Goal: Find specific page/section: Find specific page/section

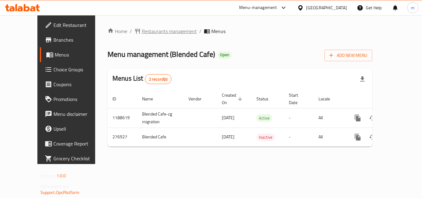
click at [147, 33] on span "Restaurants management" at bounding box center [169, 31] width 55 height 7
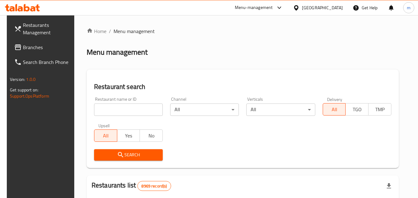
click at [133, 113] on input "search" at bounding box center [128, 110] width 69 height 12
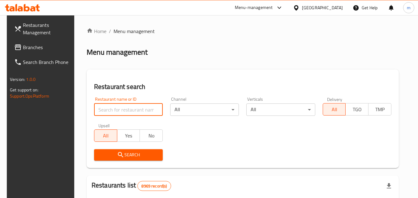
paste input "628052"
type input "628052"
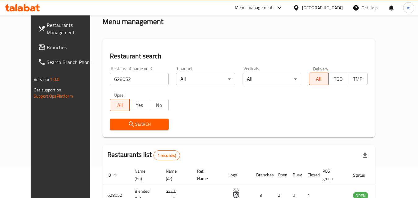
scroll to position [72, 0]
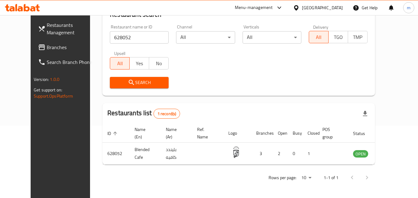
click at [302, 10] on div at bounding box center [297, 7] width 9 height 7
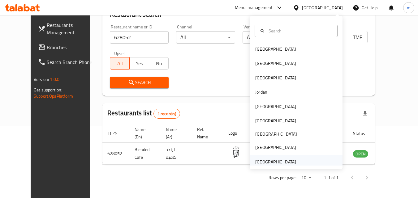
click at [272, 161] on div "[GEOGRAPHIC_DATA]" at bounding box center [275, 162] width 41 height 7
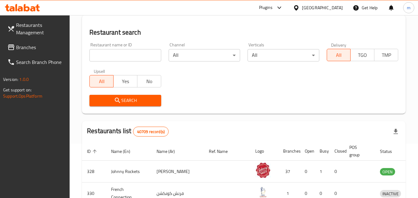
scroll to position [72, 0]
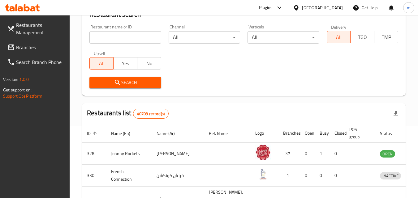
click at [30, 48] on span "Branches" at bounding box center [40, 47] width 49 height 7
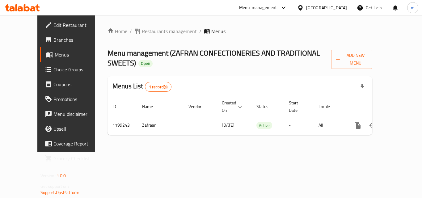
click at [173, 0] on div "Menu-management United Arab Emirates Get Help m" at bounding box center [211, 7] width 422 height 15
click at [157, 34] on span "Restaurants management" at bounding box center [169, 31] width 55 height 7
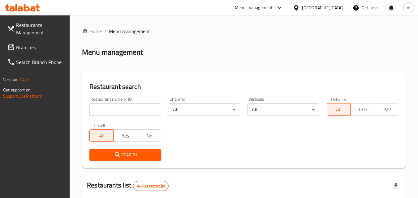
click at [126, 113] on input "search" at bounding box center [124, 110] width 71 height 12
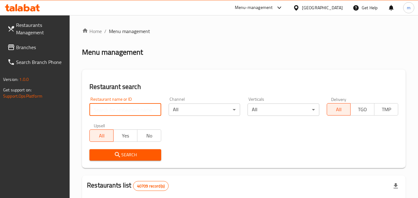
paste input "668272"
type input "668272"
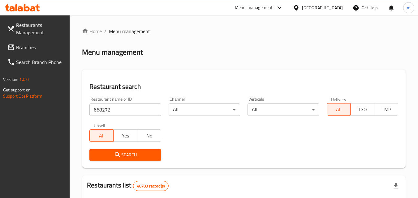
click at [115, 152] on icon "submit" at bounding box center [117, 154] width 7 height 7
click at [304, 7] on div "[GEOGRAPHIC_DATA]" at bounding box center [322, 7] width 41 height 7
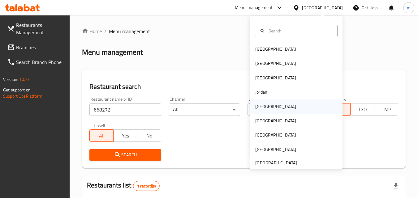
click at [259, 110] on div "[GEOGRAPHIC_DATA]" at bounding box center [275, 106] width 41 height 7
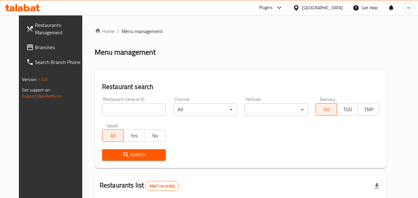
click at [35, 49] on span "Branches" at bounding box center [59, 47] width 49 height 7
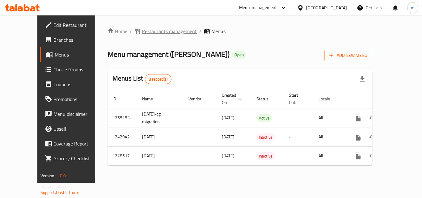
click at [142, 28] on span "Restaurants management" at bounding box center [169, 31] width 55 height 7
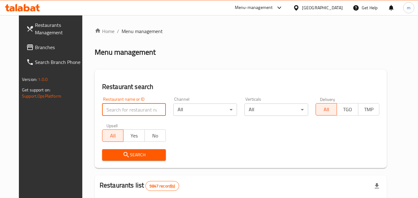
click at [117, 114] on input "search" at bounding box center [134, 110] width 64 height 12
paste input "/20768"
click at [102, 111] on input "/20768" at bounding box center [134, 110] width 64 height 12
type input "20768"
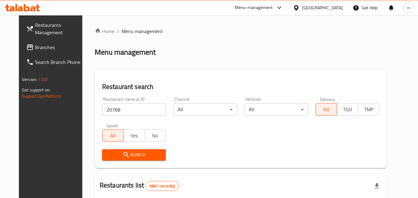
click at [122, 155] on icon "submit" at bounding box center [125, 154] width 7 height 7
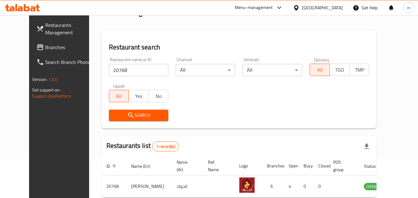
scroll to position [72, 0]
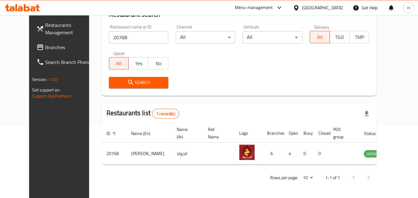
click at [302, 7] on div at bounding box center [297, 7] width 9 height 7
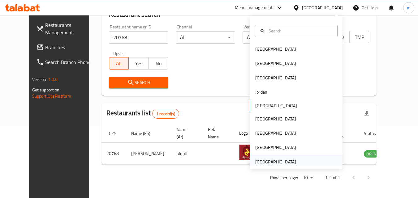
click at [285, 159] on div "[GEOGRAPHIC_DATA]" at bounding box center [275, 162] width 41 height 7
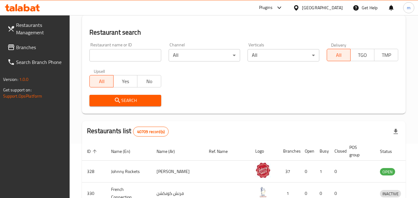
scroll to position [72, 0]
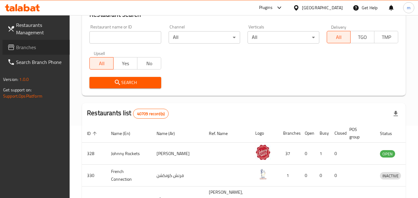
click at [28, 53] on link "Branches" at bounding box center [35, 47] width 67 height 15
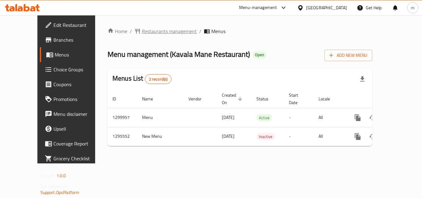
click at [162, 28] on span "Restaurants management" at bounding box center [169, 31] width 55 height 7
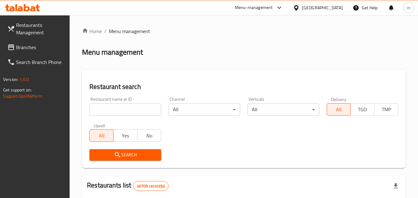
click at [128, 108] on input "search" at bounding box center [124, 110] width 71 height 12
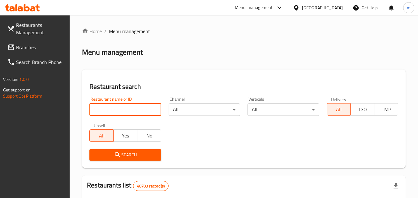
paste input "699795"
type input "699795"
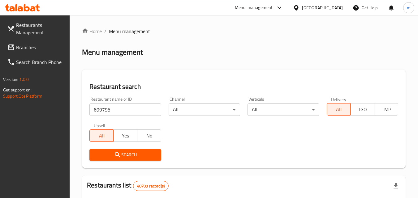
click at [116, 155] on icon "submit" at bounding box center [117, 154] width 5 height 5
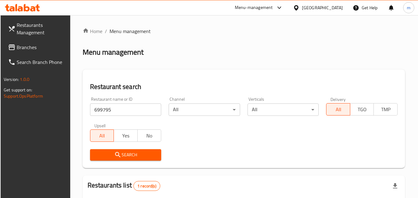
click at [228, 86] on h2 "Restaurant search" at bounding box center [243, 86] width 307 height 9
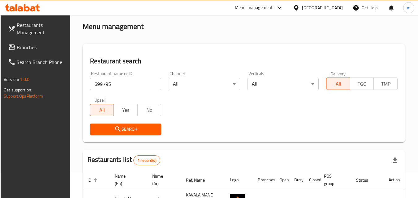
scroll to position [78, 0]
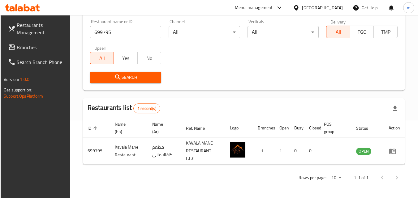
click at [304, 8] on div "[GEOGRAPHIC_DATA]" at bounding box center [322, 7] width 41 height 7
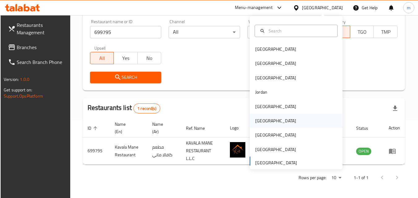
click at [258, 123] on div "[GEOGRAPHIC_DATA]" at bounding box center [275, 121] width 41 height 7
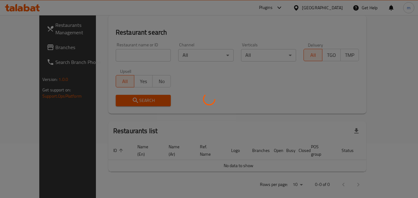
scroll to position [78, 0]
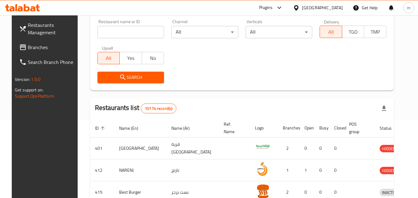
click at [33, 47] on span "Branches" at bounding box center [52, 47] width 49 height 7
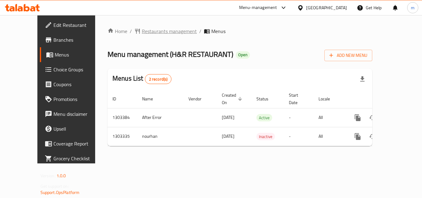
click at [153, 34] on span "Restaurants management" at bounding box center [169, 31] width 55 height 7
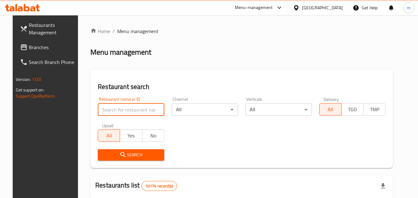
click at [129, 112] on input "search" at bounding box center [131, 110] width 66 height 12
paste input "702697"
type input "702697"
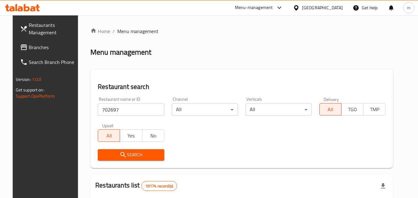
click at [119, 155] on icon "submit" at bounding box center [122, 154] width 7 height 7
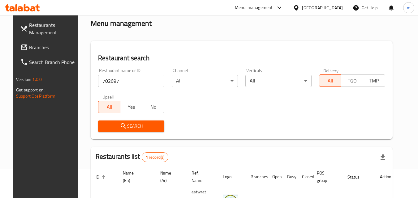
scroll to position [72, 0]
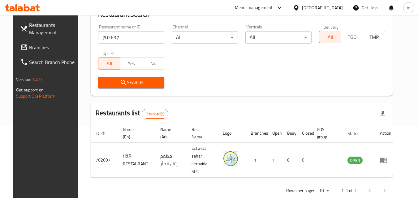
click at [299, 6] on icon at bounding box center [296, 8] width 6 height 6
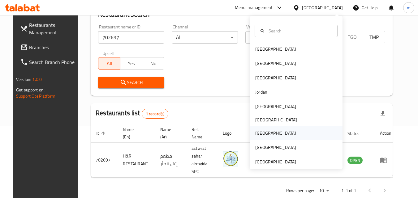
click at [266, 135] on div "Qatar" at bounding box center [275, 133] width 51 height 14
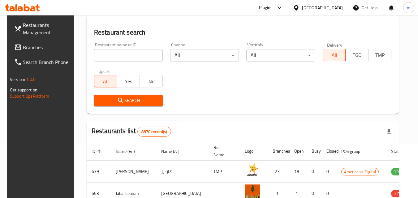
scroll to position [72, 0]
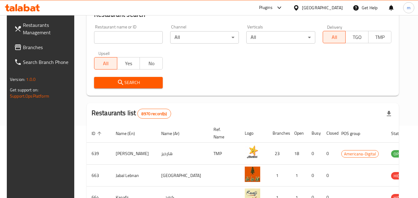
click at [42, 45] on span "Branches" at bounding box center [47, 47] width 49 height 7
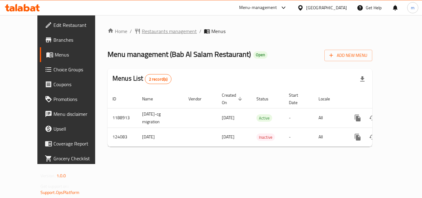
click at [165, 31] on span "Restaurants management" at bounding box center [169, 31] width 55 height 7
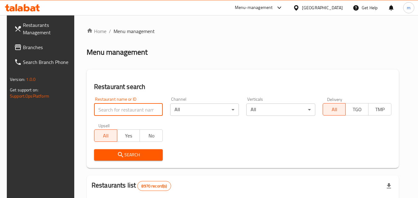
click at [122, 112] on input "search" at bounding box center [128, 110] width 69 height 12
paste input "608182"
type input "608182"
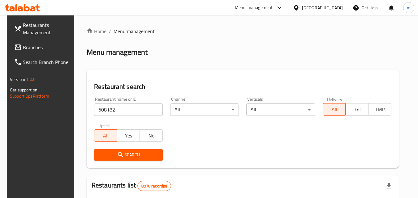
click at [118, 154] on icon "submit" at bounding box center [120, 154] width 7 height 7
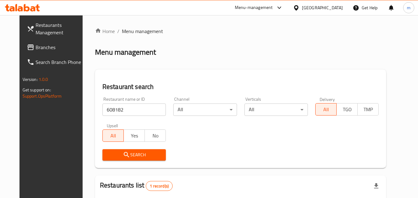
click at [322, 6] on div "Qatar" at bounding box center [318, 7] width 60 height 15
click at [299, 5] on icon at bounding box center [296, 8] width 6 height 6
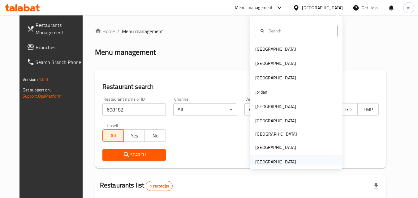
click at [274, 163] on div "[GEOGRAPHIC_DATA]" at bounding box center [275, 162] width 41 height 7
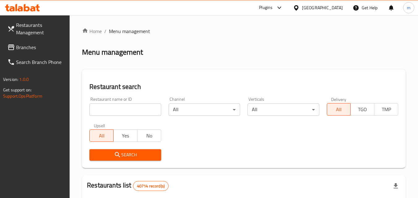
click at [112, 113] on input "search" at bounding box center [124, 110] width 71 height 12
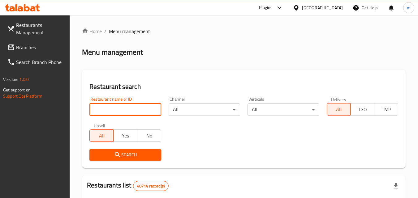
paste input "615190"
type input "615190"
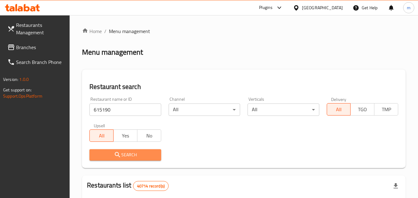
click at [108, 155] on span "Search" at bounding box center [125, 155] width 62 height 8
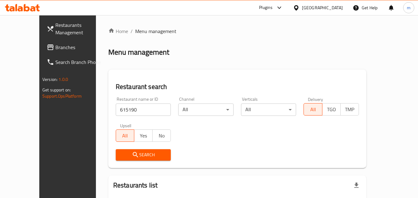
scroll to position [54, 0]
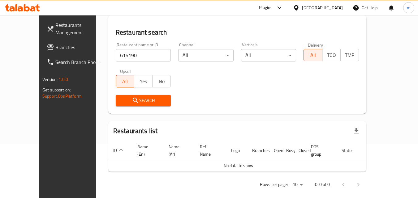
click at [55, 49] on span "Branches" at bounding box center [79, 47] width 49 height 7
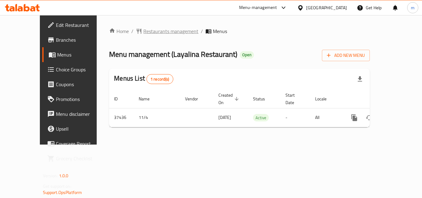
click at [156, 29] on span "Restaurants management" at bounding box center [171, 31] width 55 height 7
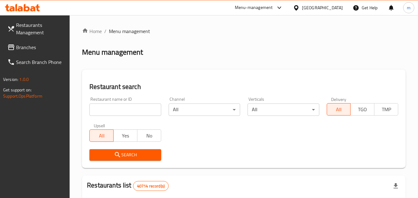
click at [119, 114] on input "search" at bounding box center [124, 110] width 71 height 12
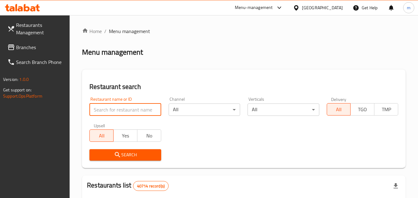
paste input "19436"
type input "19436"
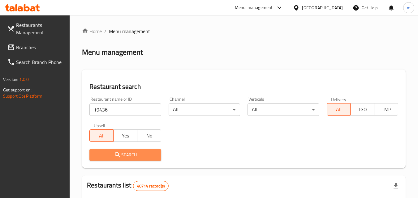
click at [125, 157] on span "Search" at bounding box center [125, 155] width 62 height 8
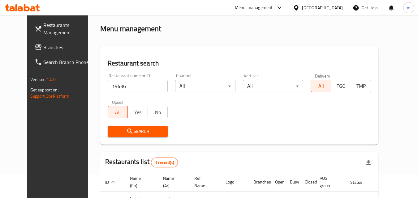
scroll to position [72, 0]
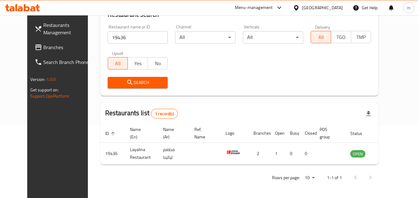
click at [32, 8] on icon at bounding box center [22, 7] width 35 height 7
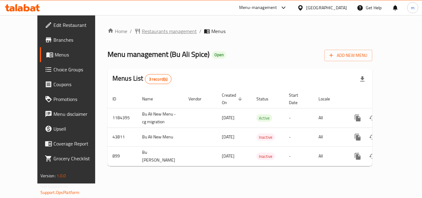
click at [149, 32] on span "Restaurants management" at bounding box center [169, 31] width 55 height 7
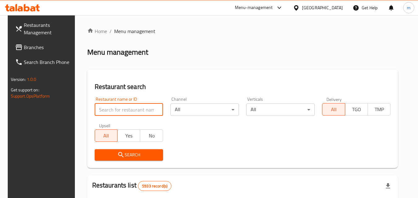
click at [119, 106] on input "search" at bounding box center [129, 110] width 68 height 12
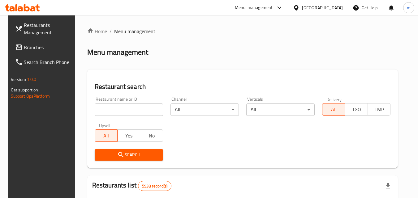
click at [114, 107] on input "search" at bounding box center [129, 110] width 68 height 12
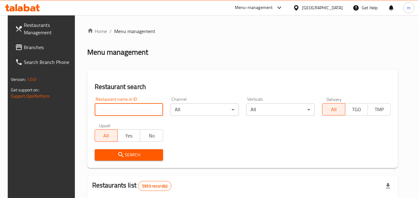
paste input "610"
type input "610"
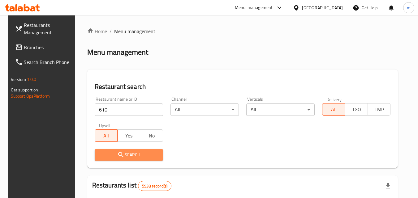
click at [122, 156] on span "Search" at bounding box center [129, 155] width 58 height 8
click at [122, 156] on div at bounding box center [209, 99] width 418 height 198
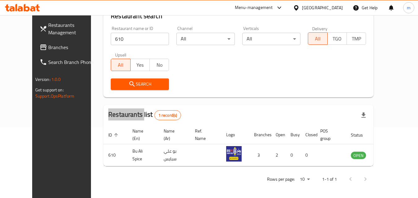
scroll to position [72, 0]
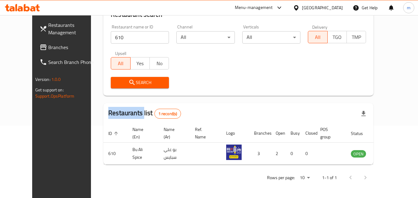
click at [319, 5] on div "Bahrain" at bounding box center [318, 7] width 60 height 15
click at [299, 7] on icon at bounding box center [296, 8] width 6 height 6
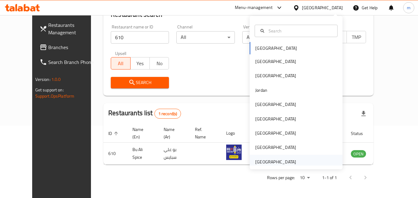
click at [271, 162] on div "[GEOGRAPHIC_DATA]" at bounding box center [275, 162] width 41 height 7
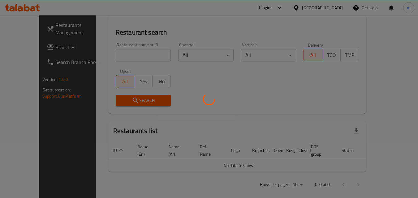
scroll to position [72, 0]
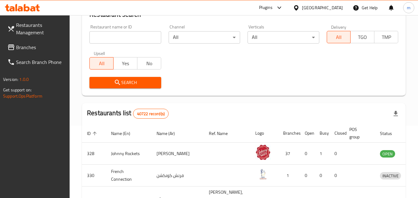
click at [47, 45] on span "Branches" at bounding box center [40, 47] width 49 height 7
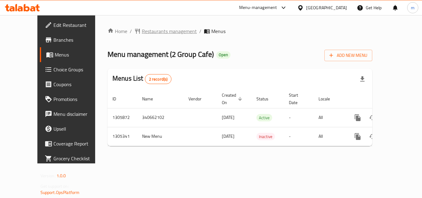
click at [151, 33] on span "Restaurants management" at bounding box center [169, 31] width 55 height 7
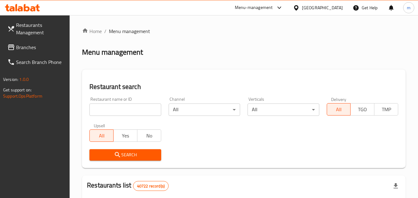
click at [122, 110] on input "search" at bounding box center [124, 110] width 71 height 12
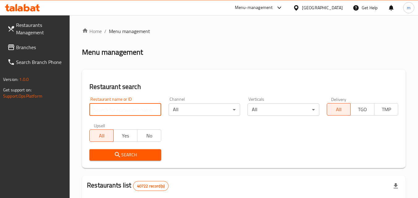
paste input "703693"
type input "703693"
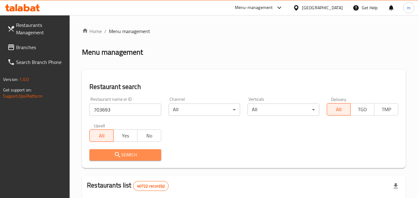
click at [101, 153] on span "Search" at bounding box center [125, 155] width 62 height 8
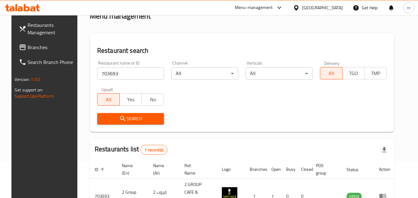
scroll to position [72, 0]
